Goal: Transaction & Acquisition: Purchase product/service

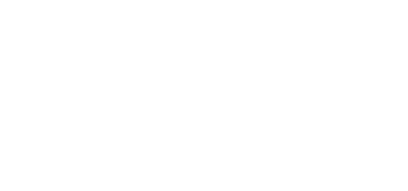
click at [0, 0] on html at bounding box center [0, 0] width 0 height 0
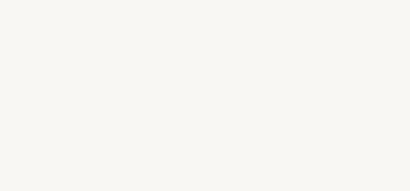
select select "DE"
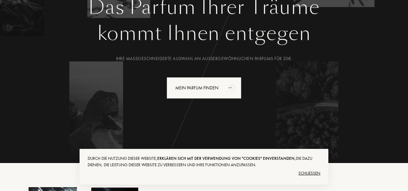
scroll to position [111, 0]
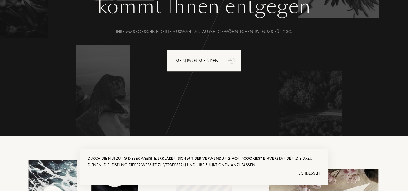
click at [311, 175] on div "Schließen" at bounding box center [204, 174] width 233 height 10
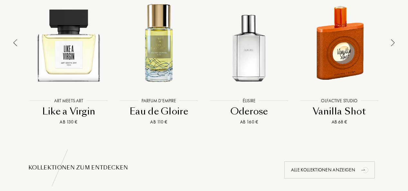
scroll to position [506, 0]
click at [393, 42] on img at bounding box center [393, 42] width 4 height 7
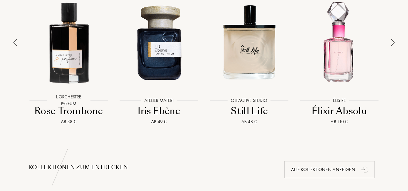
click at [393, 42] on img at bounding box center [393, 42] width 4 height 7
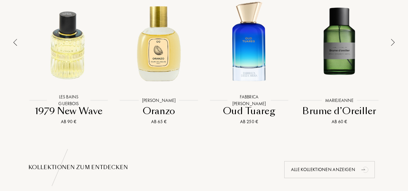
click at [393, 42] on img at bounding box center [393, 42] width 4 height 7
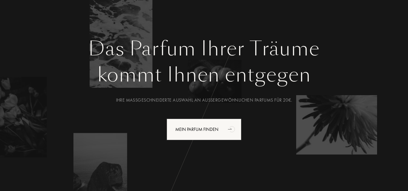
scroll to position [39, 0]
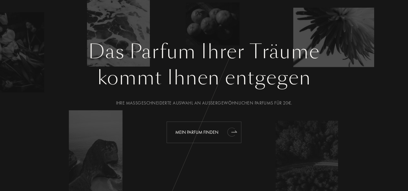
click at [197, 130] on div "Mein Parfum finden" at bounding box center [204, 133] width 75 height 22
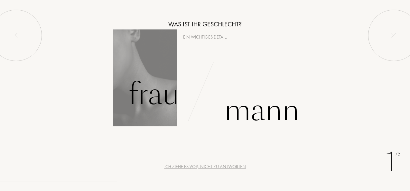
click at [141, 84] on div "Frau" at bounding box center [153, 95] width 51 height 44
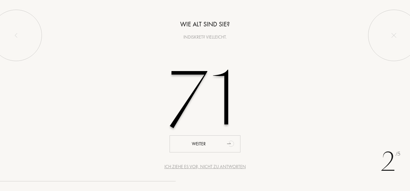
type input "71"
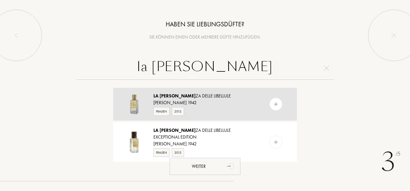
type input "la dan"
click at [275, 105] on img at bounding box center [276, 105] width 6 height 6
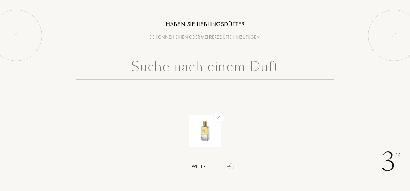
click at [177, 73] on input "text" at bounding box center [205, 68] width 258 height 23
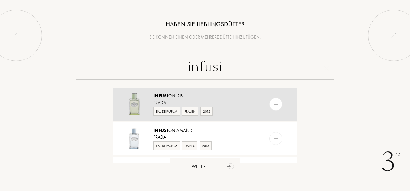
type input "infusi"
click at [271, 104] on div at bounding box center [275, 104] width 13 height 13
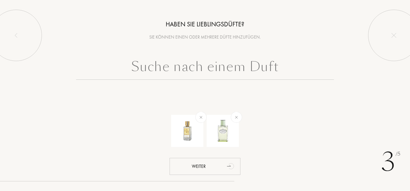
click at [210, 68] on input "text" at bounding box center [205, 68] width 258 height 23
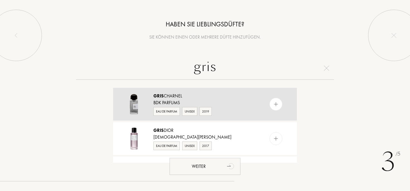
type input "gris"
click at [272, 108] on div at bounding box center [275, 104] width 13 height 13
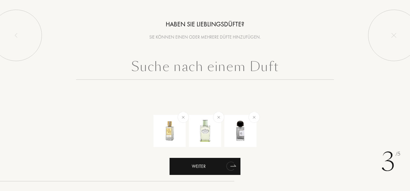
click at [203, 168] on div "Weiter" at bounding box center [205, 166] width 71 height 17
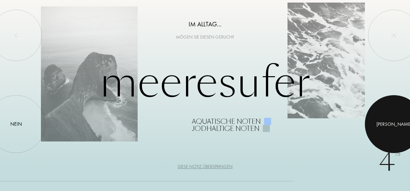
click at [392, 126] on div "Ja" at bounding box center [393, 124] width 35 height 7
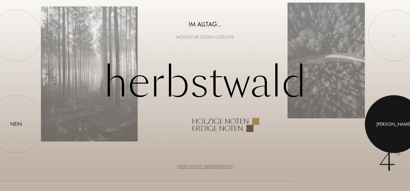
click at [392, 126] on div "Ja" at bounding box center [393, 124] width 35 height 7
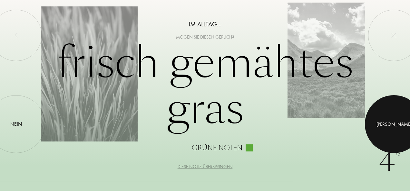
click at [392, 126] on div "Ja" at bounding box center [393, 124] width 35 height 7
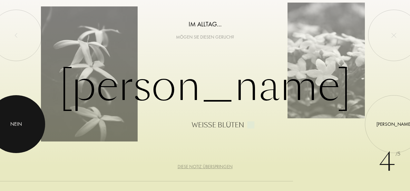
click at [22, 126] on div "Nein" at bounding box center [16, 125] width 12 height 8
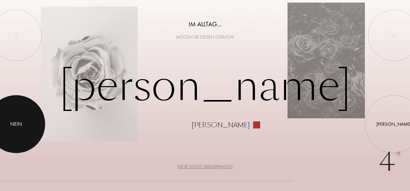
click at [22, 126] on div "Nein" at bounding box center [16, 125] width 12 height 8
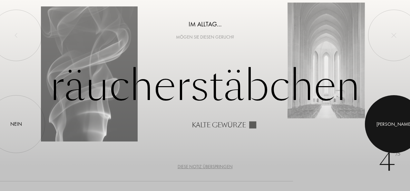
click at [406, 138] on div at bounding box center [394, 124] width 58 height 58
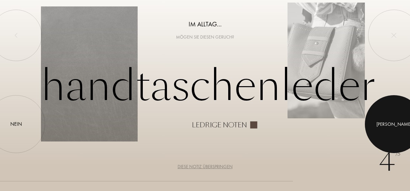
click at [406, 138] on div at bounding box center [394, 124] width 58 height 58
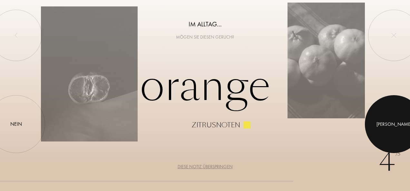
click at [406, 138] on div at bounding box center [394, 124] width 58 height 58
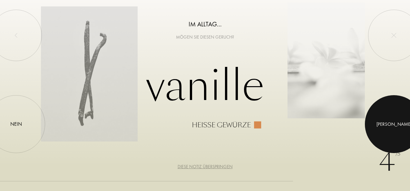
click at [406, 138] on div at bounding box center [394, 124] width 58 height 58
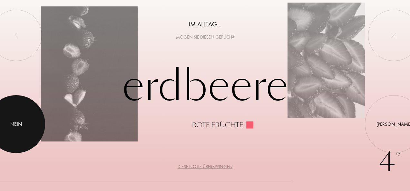
click at [8, 129] on div at bounding box center [16, 124] width 58 height 58
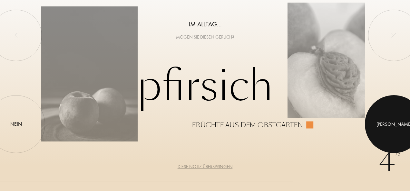
click at [385, 123] on div at bounding box center [394, 124] width 58 height 58
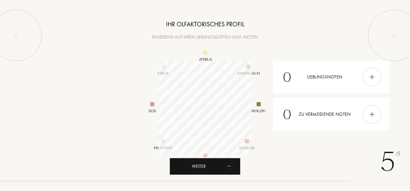
scroll to position [93, 93]
click at [362, 117] on div "0 Zu vermeidende Noten" at bounding box center [331, 114] width 117 height 33
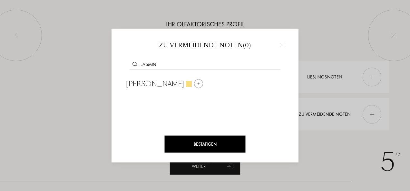
type input "jasmin"
click at [194, 85] on div at bounding box center [198, 83] width 9 height 9
click at [148, 66] on input "text" at bounding box center [205, 65] width 151 height 9
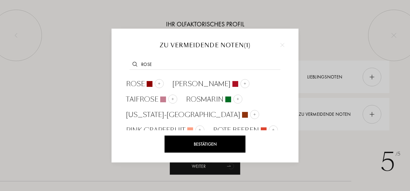
type input "rose"
click at [157, 86] on div at bounding box center [159, 83] width 9 height 9
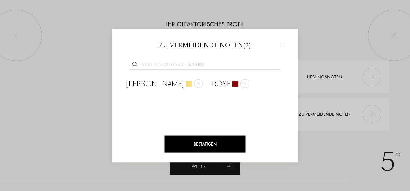
click at [158, 63] on input "text" at bounding box center [205, 65] width 151 height 9
type input "milc"
click at [165, 84] on div at bounding box center [162, 83] width 9 height 9
drag, startPoint x: 156, startPoint y: 57, endPoint x: 158, endPoint y: 63, distance: 5.8
click at [158, 63] on div at bounding box center [205, 64] width 168 height 25
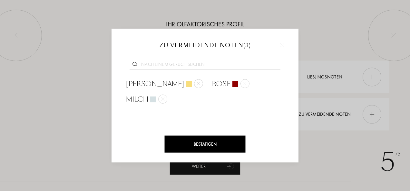
click at [158, 63] on input "text" at bounding box center [205, 65] width 151 height 9
type input "angeli"
click at [184, 84] on div at bounding box center [187, 83] width 9 height 9
click at [157, 68] on input "text" at bounding box center [205, 65] width 151 height 9
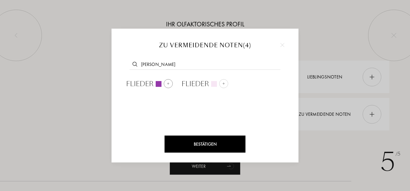
type input "flieder"
click at [167, 86] on div at bounding box center [168, 83] width 9 height 9
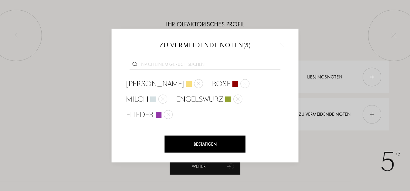
click at [217, 144] on div "Bestätigen" at bounding box center [205, 144] width 81 height 17
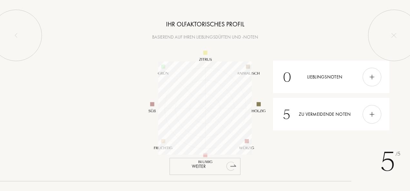
click at [208, 164] on div "Weiter" at bounding box center [205, 166] width 71 height 17
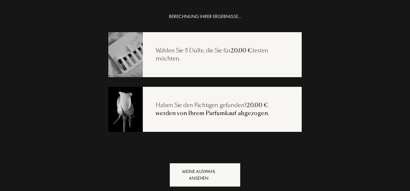
scroll to position [13, 0]
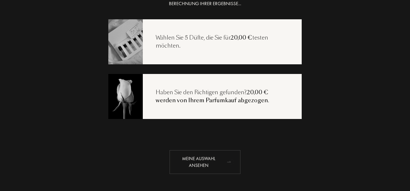
click at [196, 165] on div "Meine Auswahl ansehen" at bounding box center [205, 163] width 71 height 24
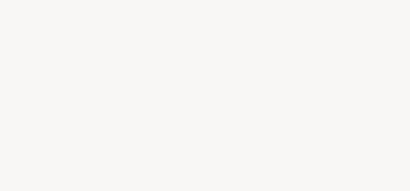
select select "DE"
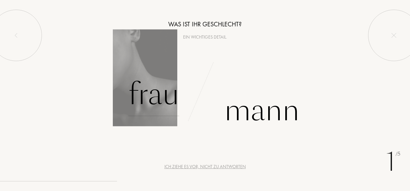
click at [139, 88] on div "Frau" at bounding box center [153, 95] width 51 height 44
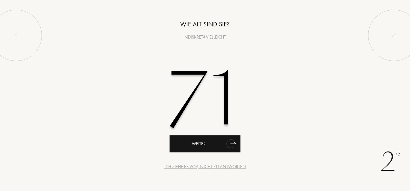
type input "71"
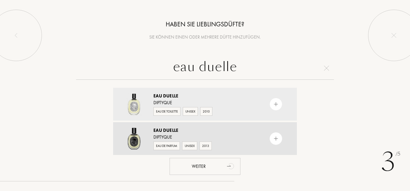
type input "eau duelle"
click at [275, 139] on img at bounding box center [276, 139] width 6 height 6
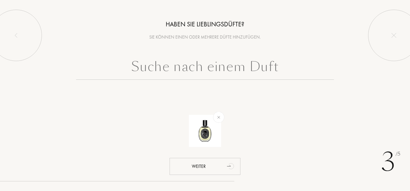
click at [193, 68] on input "text" at bounding box center [205, 68] width 258 height 23
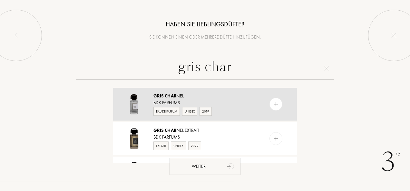
type input "gris char"
click at [279, 105] on div at bounding box center [275, 104] width 13 height 13
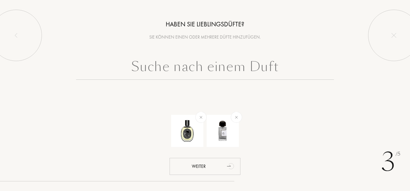
click at [208, 70] on input "text" at bounding box center [205, 68] width 258 height 23
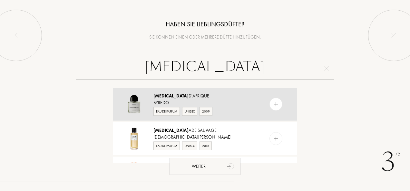
type input "bal"
click at [273, 105] on img at bounding box center [276, 105] width 6 height 6
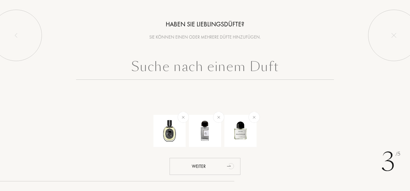
click at [199, 72] on input "text" at bounding box center [205, 68] width 258 height 23
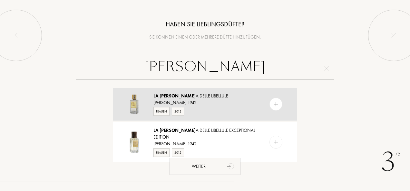
type input "la danz"
click at [276, 107] on div at bounding box center [275, 104] width 13 height 13
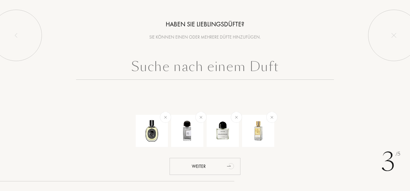
click at [208, 72] on input "text" at bounding box center [205, 68] width 258 height 23
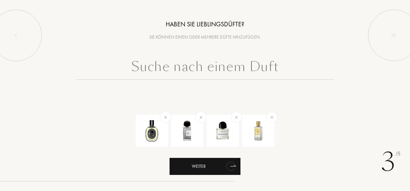
click at [213, 163] on div "Weiter" at bounding box center [205, 166] width 71 height 17
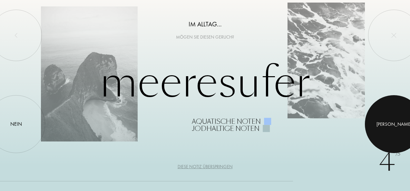
click at [398, 133] on div at bounding box center [394, 124] width 58 height 58
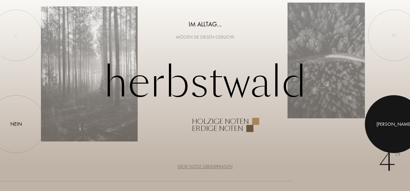
click at [389, 123] on div at bounding box center [394, 124] width 58 height 58
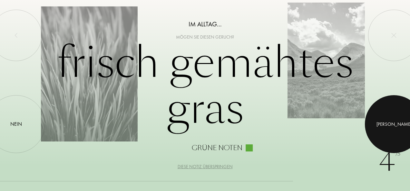
click at [389, 123] on div at bounding box center [394, 124] width 58 height 58
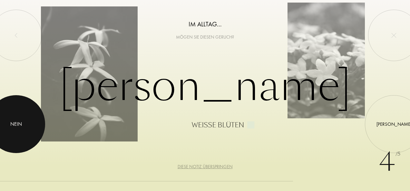
click at [15, 125] on div "Nein" at bounding box center [16, 125] width 12 height 8
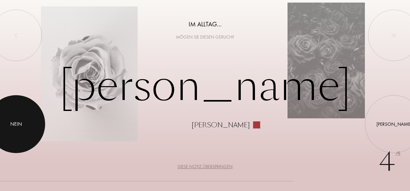
click at [15, 125] on div "Nein" at bounding box center [16, 125] width 12 height 8
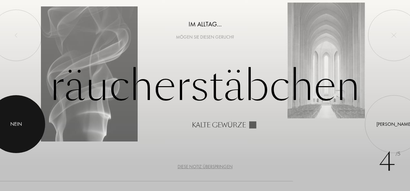
click at [15, 125] on div "Nein" at bounding box center [16, 125] width 12 height 8
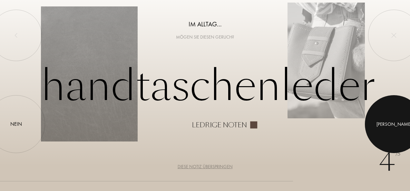
click at [388, 110] on div at bounding box center [394, 124] width 58 height 58
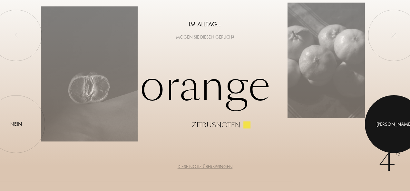
click at [388, 110] on div at bounding box center [394, 124] width 58 height 58
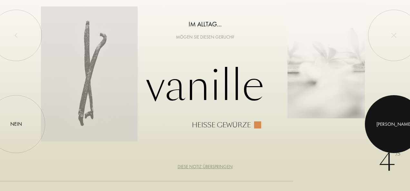
click at [388, 110] on div at bounding box center [394, 124] width 58 height 58
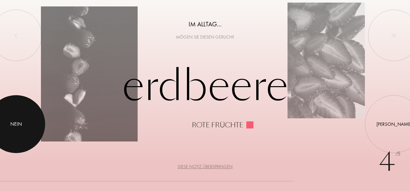
click at [18, 128] on div "Nein" at bounding box center [16, 125] width 12 height 8
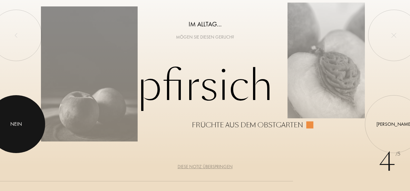
click at [18, 128] on div "Nein" at bounding box center [16, 125] width 12 height 8
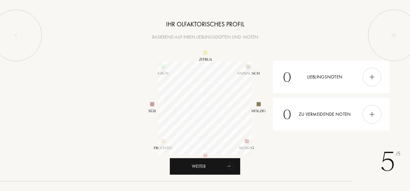
scroll to position [93, 93]
click at [368, 116] on div at bounding box center [372, 114] width 19 height 19
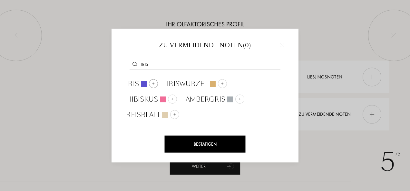
type input "iris"
click at [151, 86] on div at bounding box center [153, 83] width 9 height 9
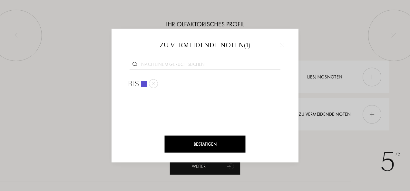
click at [145, 65] on input "text" at bounding box center [205, 65] width 151 height 9
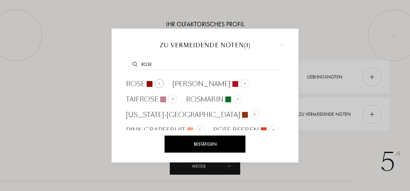
type input "rose"
click at [160, 84] on img at bounding box center [159, 83] width 3 height 3
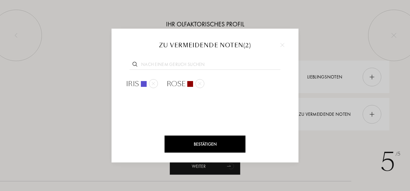
click at [143, 65] on input "text" at bounding box center [205, 65] width 151 height 9
type input "pat"
click at [177, 84] on img at bounding box center [177, 83] width 3 height 3
click at [143, 63] on input "text" at bounding box center [205, 65] width 151 height 9
type input "milch"
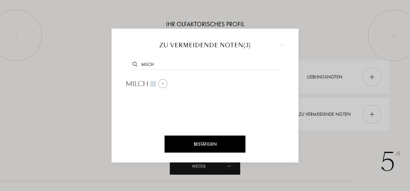
click at [165, 82] on div at bounding box center [162, 83] width 9 height 9
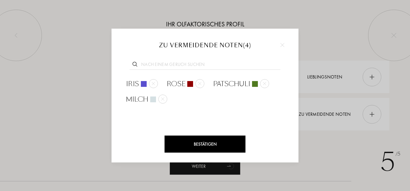
click at [144, 64] on input "text" at bounding box center [205, 65] width 151 height 9
click at [155, 84] on div at bounding box center [153, 83] width 9 height 9
click at [146, 63] on input "text" at bounding box center [205, 65] width 151 height 9
type input "jasmin"
click at [197, 84] on img at bounding box center [198, 83] width 3 height 3
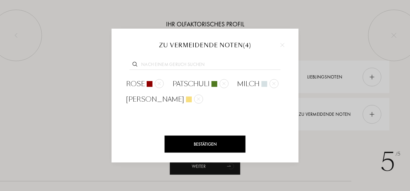
click at [151, 67] on input "text" at bounding box center [205, 65] width 151 height 9
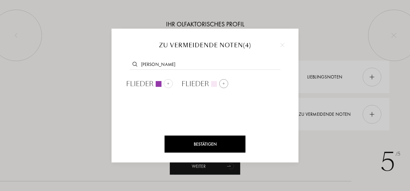
type input "flieder"
click at [222, 83] on img at bounding box center [223, 83] width 3 height 3
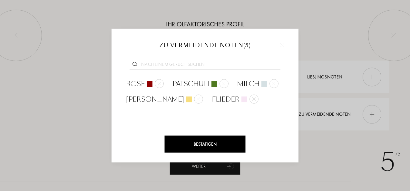
click at [200, 137] on div "Bestätigen" at bounding box center [205, 144] width 81 height 17
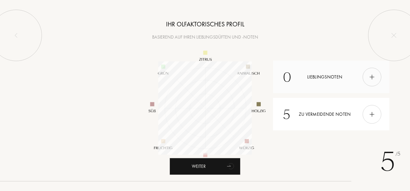
click at [370, 81] on div at bounding box center [372, 77] width 19 height 19
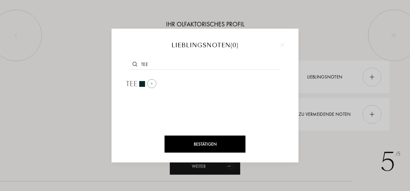
type input "tee"
click at [152, 83] on img at bounding box center [151, 83] width 3 height 3
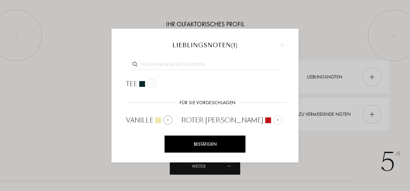
click at [167, 122] on img at bounding box center [167, 120] width 3 height 3
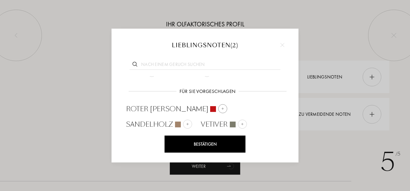
scroll to position [26, 0]
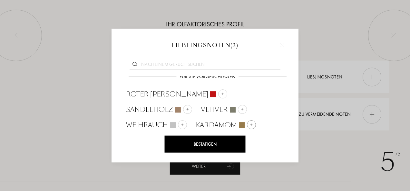
click at [191, 123] on div "Kardamom" at bounding box center [225, 125] width 69 height 15
click at [254, 123] on img at bounding box center [255, 124] width 3 height 3
click at [196, 136] on div at bounding box center [191, 140] width 9 height 9
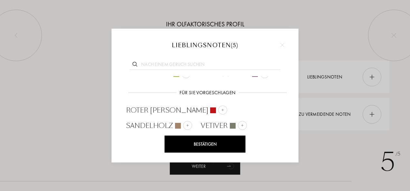
scroll to position [0, 0]
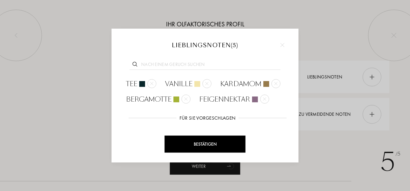
click at [155, 61] on input "text" at bounding box center [205, 65] width 151 height 9
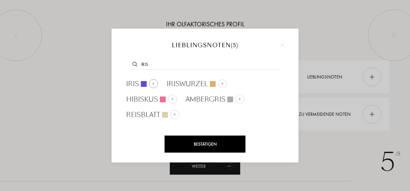
type input "iris"
click at [151, 87] on div at bounding box center [153, 83] width 9 height 9
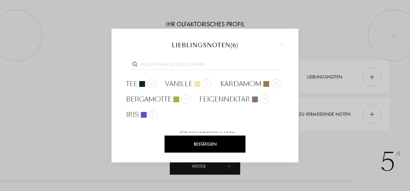
click at [221, 148] on div "Bestätigen" at bounding box center [205, 144] width 81 height 17
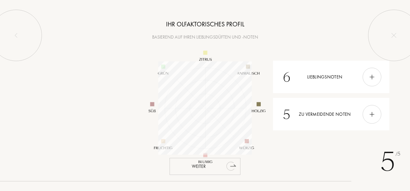
click at [210, 167] on div "Weiter" at bounding box center [205, 166] width 71 height 17
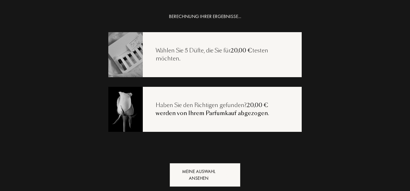
scroll to position [13, 0]
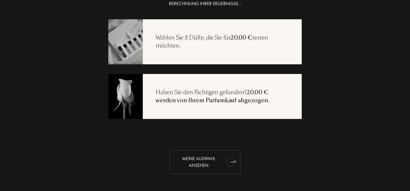
click at [210, 167] on div "Meine Auswahl ansehen" at bounding box center [205, 163] width 71 height 24
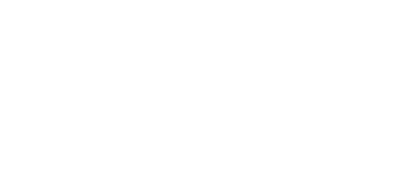
select select "DE"
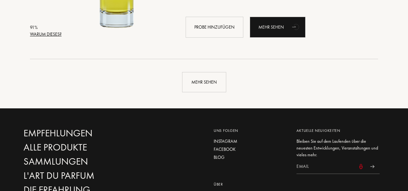
scroll to position [1583, 0]
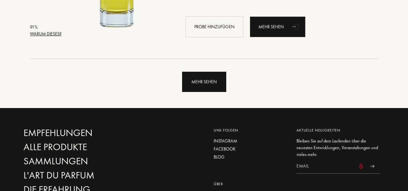
click at [209, 83] on div "Mehr sehen" at bounding box center [204, 82] width 44 height 20
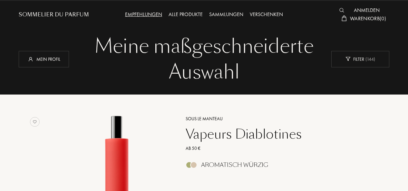
scroll to position [0, 0]
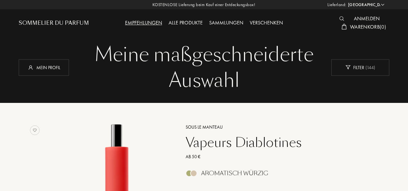
click at [190, 23] on div "Alle Produkte" at bounding box center [185, 23] width 41 height 8
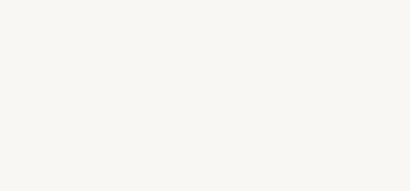
select select "DE"
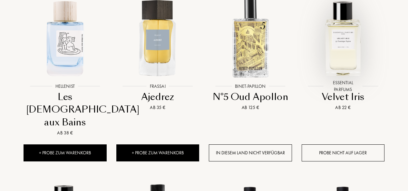
scroll to position [267, 0]
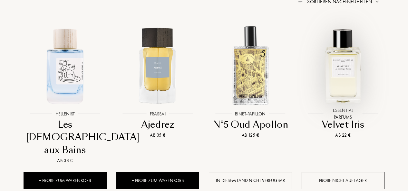
click at [349, 67] on img at bounding box center [342, 65] width 83 height 83
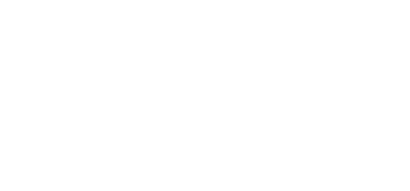
select select "DE"
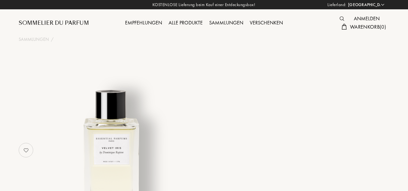
select select "3"
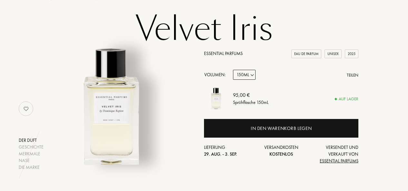
scroll to position [67, 0]
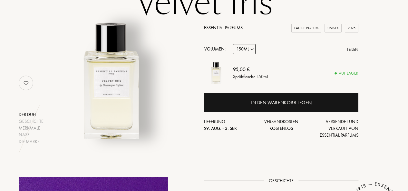
click at [254, 50] on select "Probe 10mL 100mL 150mL" at bounding box center [244, 49] width 23 height 10
select select "0"
click at [233, 44] on select "Probe 10mL 100mL 150mL" at bounding box center [244, 49] width 23 height 10
select select "0"
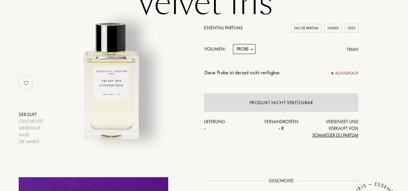
click at [252, 48] on select "Probe 10mL 100mL 150mL" at bounding box center [244, 49] width 23 height 10
select select "1"
click at [233, 44] on select "Probe 10mL 100mL 150mL" at bounding box center [244, 49] width 23 height 10
select select "1"
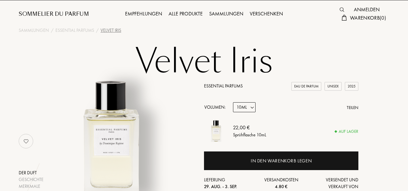
scroll to position [0, 0]
